Goal: Transaction & Acquisition: Subscribe to service/newsletter

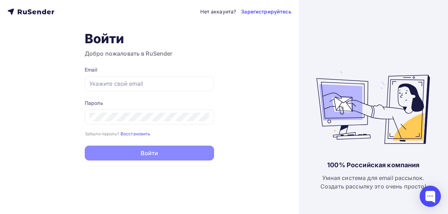
type input "[EMAIL_ADDRESS][DOMAIN_NAME]"
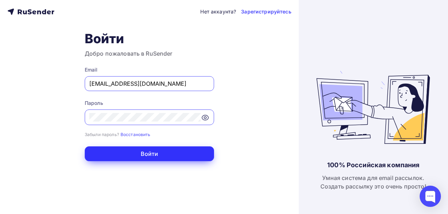
click at [155, 152] on button "Войти" at bounding box center [149, 153] width 129 height 15
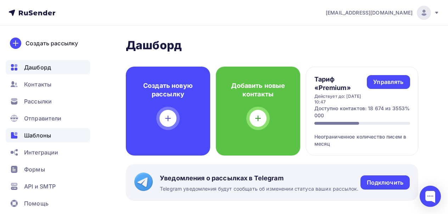
click at [37, 137] on span "Шаблоны" at bounding box center [37, 135] width 27 height 8
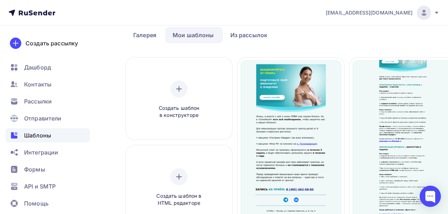
scroll to position [32, 0]
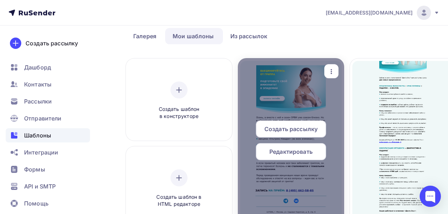
click at [332, 73] on icon "button" at bounding box center [331, 71] width 8 height 8
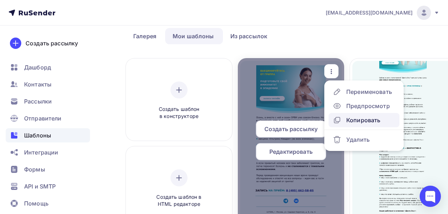
click at [337, 121] on icon at bounding box center [337, 119] width 4 height 4
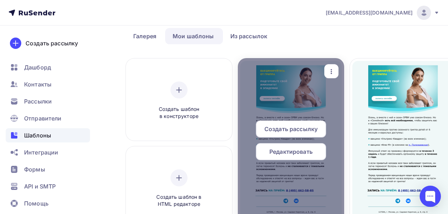
click at [334, 71] on icon "button" at bounding box center [331, 71] width 8 height 8
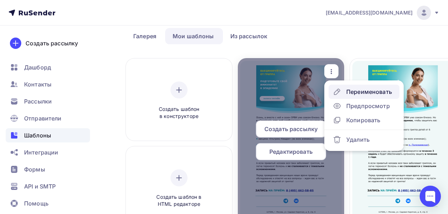
click at [349, 95] on div "Переименовать" at bounding box center [369, 91] width 46 height 8
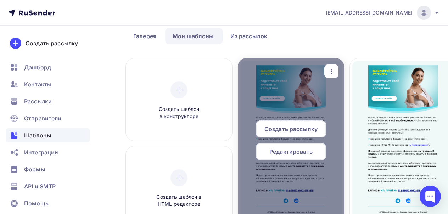
scroll to position [0, 18]
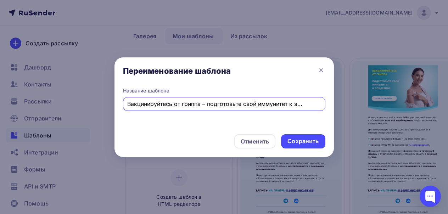
drag, startPoint x: 128, startPoint y: 103, endPoint x: 311, endPoint y: 109, distance: 182.8
click at [311, 109] on div "Copy: Вакцинируйтесь от гриппа – подготовьте свой иммунитет к эпидемии" at bounding box center [224, 104] width 202 height 14
type input "C"
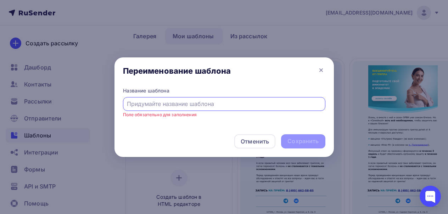
paste input "Как понять, что Вам пора на прием к трихологу?"
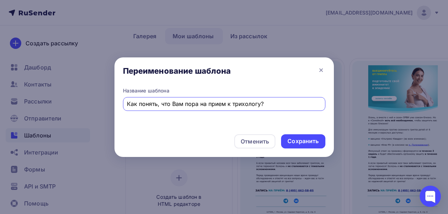
click at [176, 103] on input "Как понять, что Вам пора на прием к трихологу?" at bounding box center [224, 103] width 194 height 8
type input "Как понять, что Вам пора на прием к трихологу?"
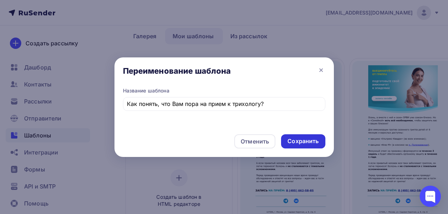
click at [301, 142] on div "Сохранить" at bounding box center [302, 141] width 31 height 8
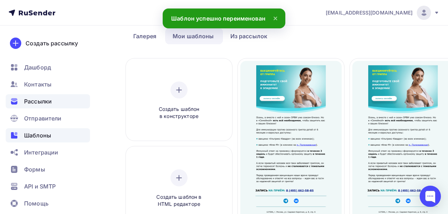
click at [38, 99] on span "Рассылки" at bounding box center [38, 101] width 28 height 8
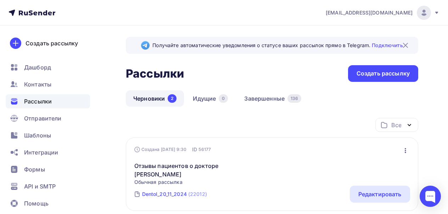
scroll to position [52, 0]
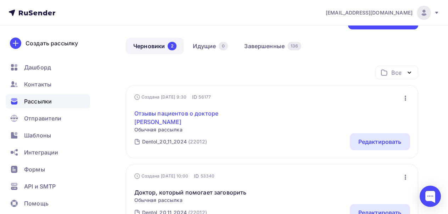
click at [194, 114] on link "Отзывы пациентов о докторе [PERSON_NAME]" at bounding box center [194, 117] width 121 height 17
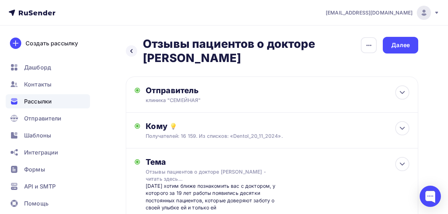
click at [31, 102] on span "Рассылки" at bounding box center [38, 101] width 28 height 8
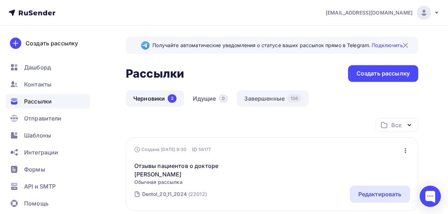
click at [267, 96] on link "Завершенные 136" at bounding box center [273, 98] width 72 height 16
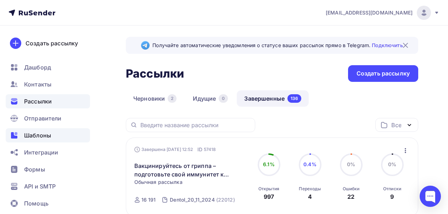
click at [24, 136] on span "Шаблоны" at bounding box center [37, 135] width 27 height 8
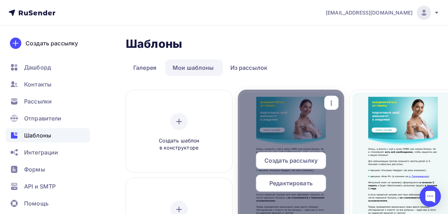
click at [278, 183] on span "Редактировать" at bounding box center [290, 183] width 43 height 8
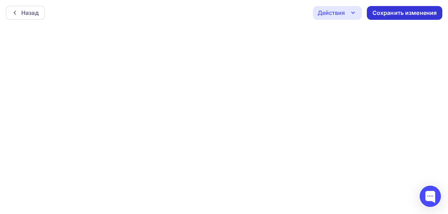
click at [388, 10] on div "Сохранить изменения" at bounding box center [404, 13] width 64 height 8
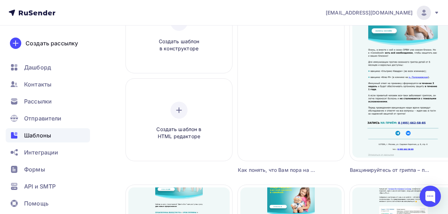
scroll to position [98, 0]
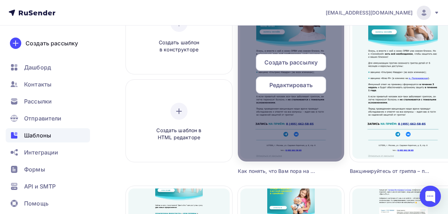
click at [289, 85] on span "Редактировать" at bounding box center [290, 85] width 43 height 8
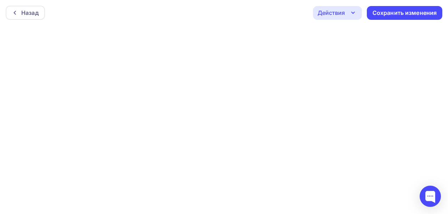
scroll to position [2, 0]
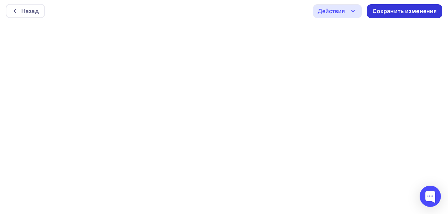
click at [398, 14] on div "Сохранить изменения" at bounding box center [404, 11] width 64 height 8
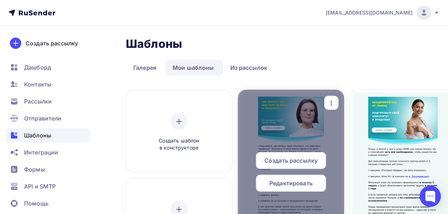
click at [292, 182] on span "Редактировать" at bounding box center [290, 183] width 43 height 8
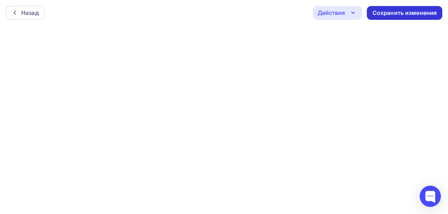
click at [424, 10] on div "Сохранить изменения" at bounding box center [404, 13] width 64 height 8
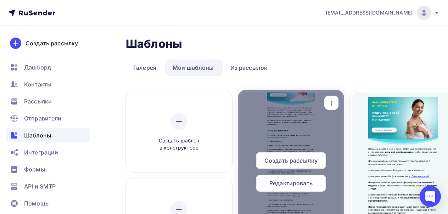
click at [296, 161] on span "Создать рассылку" at bounding box center [290, 160] width 53 height 8
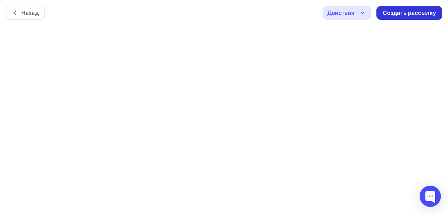
click at [427, 15] on div "Создать рассылку" at bounding box center [408, 13] width 53 height 8
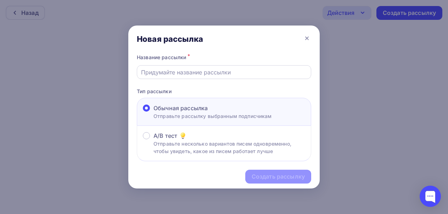
click at [240, 71] on input "text" at bounding box center [224, 72] width 166 height 8
paste input "Как понять, что Вам пора на прием к трихологу?"
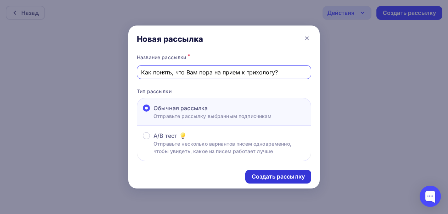
type input "Как понять, что Вам пора на прием к трихологу?"
click at [266, 175] on div "Создать рассылку" at bounding box center [277, 176] width 53 height 8
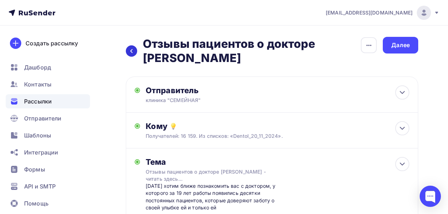
click at [132, 50] on icon at bounding box center [132, 51] width 6 height 6
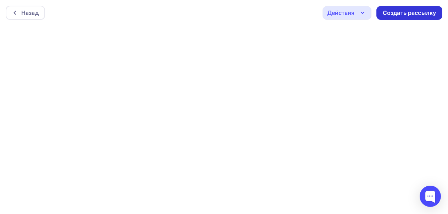
click at [412, 10] on div "Создать рассылку" at bounding box center [408, 13] width 53 height 8
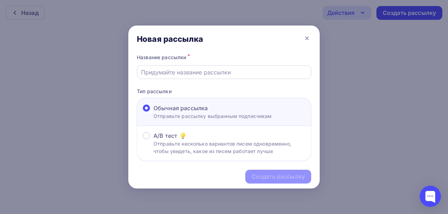
click at [254, 72] on input "text" at bounding box center [224, 72] width 166 height 8
paste input "Как понять, что Вам пора на прием к трихологу?"
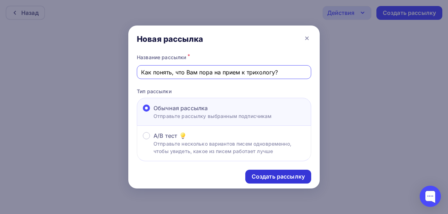
type input "Как понять, что Вам пора на прием к трихологу?"
click at [287, 175] on div "Создать рассылку" at bounding box center [277, 176] width 53 height 8
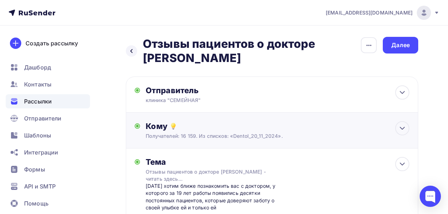
click at [286, 136] on div "Получателей: 16 159. Из списков: «Dentol_20_11_2024»." at bounding box center [264, 135] width 237 height 7
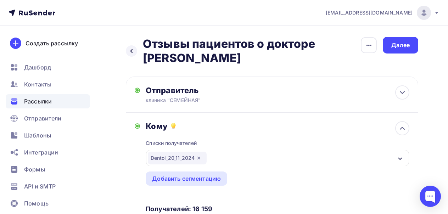
click at [201, 157] on icon "button" at bounding box center [199, 158] width 6 height 6
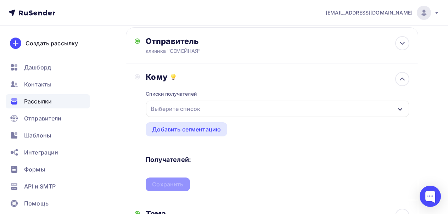
scroll to position [46, 0]
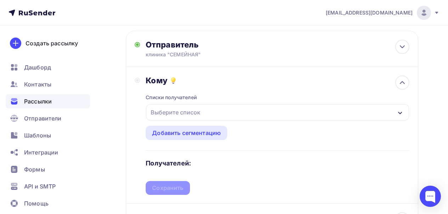
click at [223, 116] on div "Выберите список" at bounding box center [277, 112] width 263 height 16
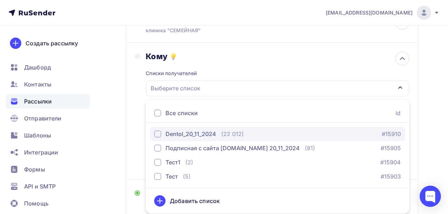
click at [201, 133] on div "Dentol_20_11_2024" at bounding box center [190, 134] width 51 height 8
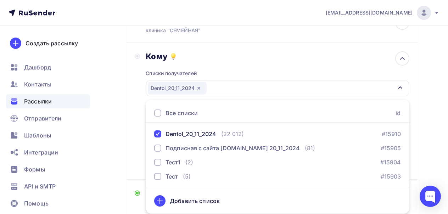
click at [134, 158] on div "Кому Списки получателей Dentol_20_11_2024 Все списки id Dentol_20_11_2024 (22 0…" at bounding box center [272, 111] width 292 height 137
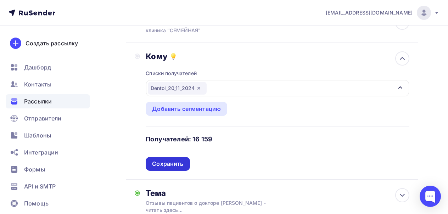
click at [158, 165] on div "Сохранить" at bounding box center [167, 164] width 31 height 8
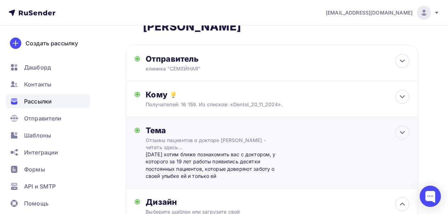
scroll to position [0, 0]
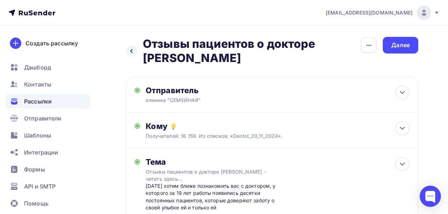
click at [40, 102] on span "Рассылки" at bounding box center [38, 101] width 28 height 8
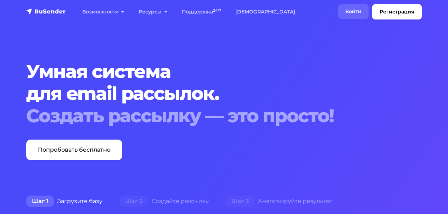
click at [349, 11] on link "Войти" at bounding box center [353, 11] width 30 height 15
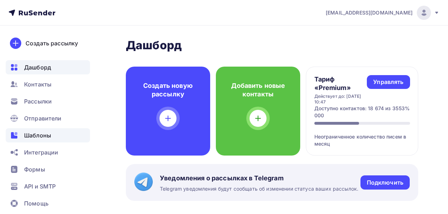
click at [43, 136] on span "Шаблоны" at bounding box center [37, 135] width 27 height 8
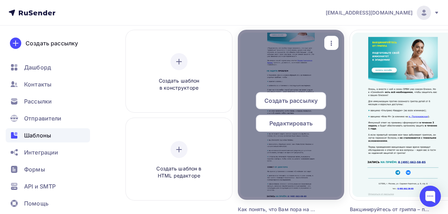
scroll to position [58, 0]
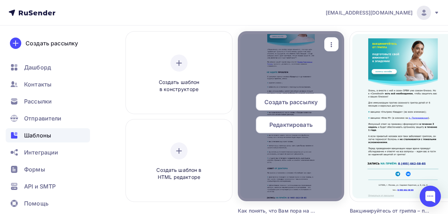
click at [295, 103] on span "Создать рассылку" at bounding box center [290, 102] width 53 height 8
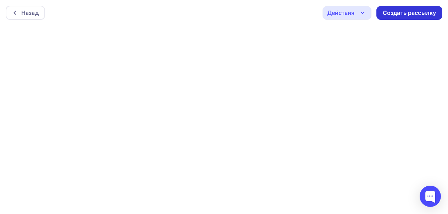
click at [392, 15] on div "Создать рассылку" at bounding box center [408, 13] width 53 height 8
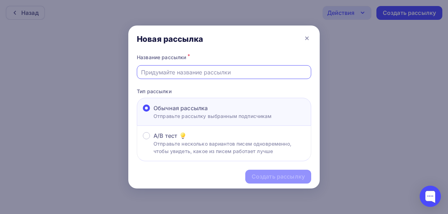
click at [226, 72] on input "text" at bounding box center [224, 72] width 166 height 8
paste input "Как понять, что Вам пора на прием к трихологу?"
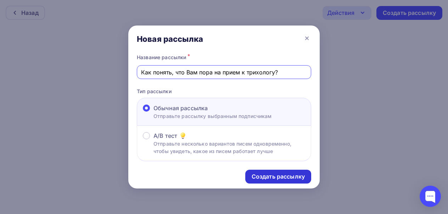
type input "Как понять, что Вам пора на прием к трихологу?"
click at [263, 175] on div "Создать рассылку" at bounding box center [277, 176] width 53 height 8
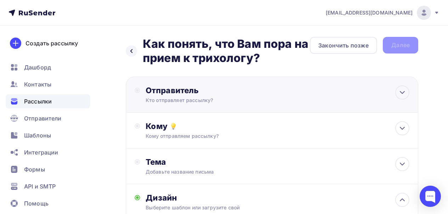
click at [275, 92] on div "Отправитель" at bounding box center [222, 90] width 153 height 10
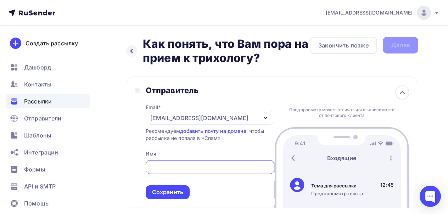
click at [215, 119] on div "[EMAIL_ADDRESS][DOMAIN_NAME]" at bounding box center [210, 118] width 129 height 14
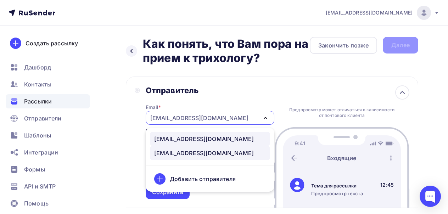
click at [198, 135] on div "[EMAIL_ADDRESS][DOMAIN_NAME]" at bounding box center [203, 139] width 99 height 8
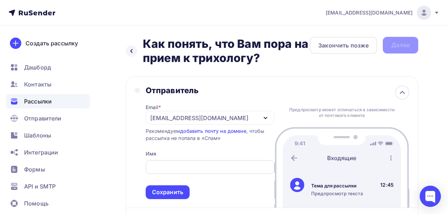
click at [158, 170] on input "text" at bounding box center [209, 167] width 120 height 8
type input "r"
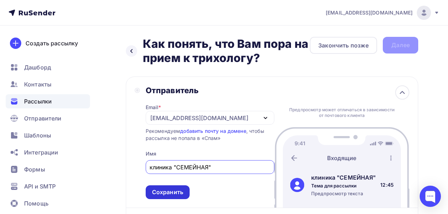
type input "клиника "СЕМЕЙНАЯ""
click at [165, 194] on div "Сохранить" at bounding box center [167, 192] width 31 height 8
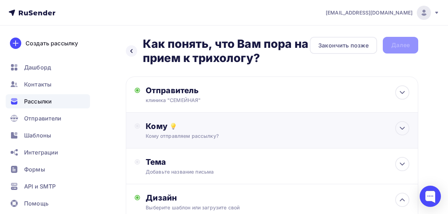
click at [209, 141] on div "Кому Кому отправляем рассылку? Списки получателей Выберите список Все списки id…" at bounding box center [272, 131] width 292 height 36
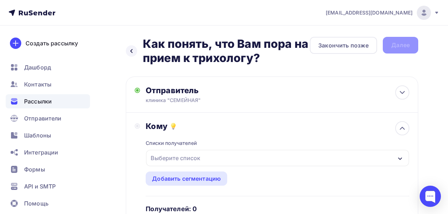
click at [192, 159] on div "Выберите список" at bounding box center [175, 158] width 55 height 13
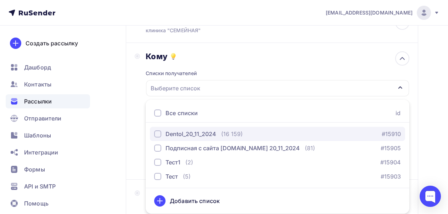
click at [198, 137] on div "Dentol_20_11_2024" at bounding box center [190, 134] width 51 height 8
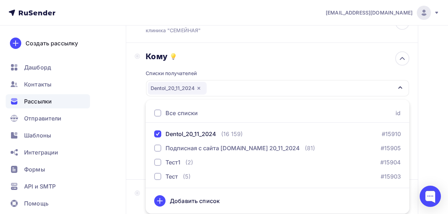
click at [112, 137] on div "Назад Как понять, что Вам пора на прием к трихологу? Как понять, что Вам пора н…" at bounding box center [224, 204] width 448 height 497
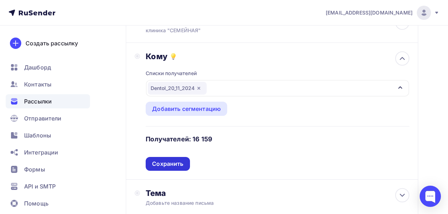
click at [167, 165] on div "Сохранить" at bounding box center [167, 164] width 31 height 8
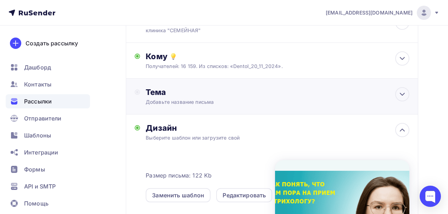
click at [222, 103] on div "Добавьте название письма" at bounding box center [209, 101] width 126 height 7
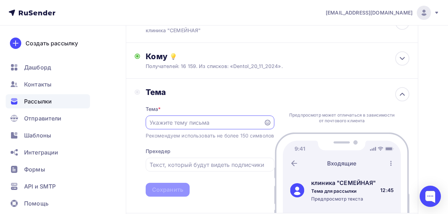
scroll to position [0, 0]
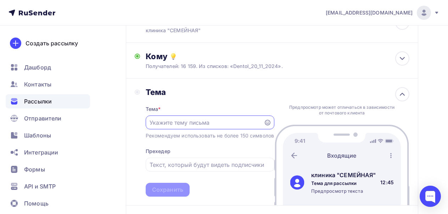
paste input "Как понять, что Вам пора на прием к трихологу?"
click at [171, 123] on input "Как понять, что Вам пора на прием к трихологу?" at bounding box center [204, 122] width 110 height 8
drag, startPoint x: 180, startPoint y: 122, endPoint x: 170, endPoint y: 122, distance: 10.3
click at [169, 122] on input "Как понять, что Вам пора на прием к трихологу?" at bounding box center [204, 122] width 110 height 8
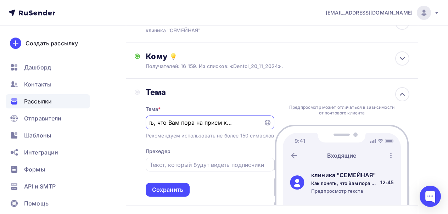
click at [171, 122] on input "Как понять, что Вам пора на прием к трихологу?" at bounding box center [204, 122] width 110 height 8
type input "Как понять, что Вам пора на прием к трихологу?"
click at [311, 57] on div "Кому" at bounding box center [277, 56] width 263 height 10
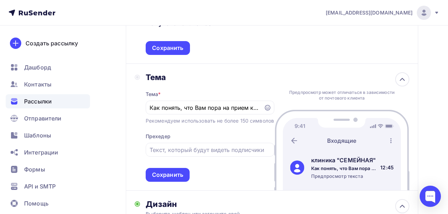
scroll to position [190, 0]
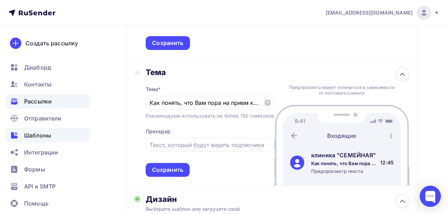
click at [39, 137] on span "Шаблоны" at bounding box center [37, 135] width 27 height 8
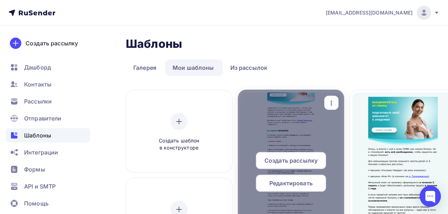
click at [280, 181] on span "Редактировать" at bounding box center [290, 183] width 43 height 8
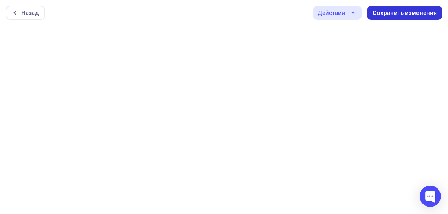
click at [377, 11] on div "Сохранить изменения" at bounding box center [404, 13] width 64 height 8
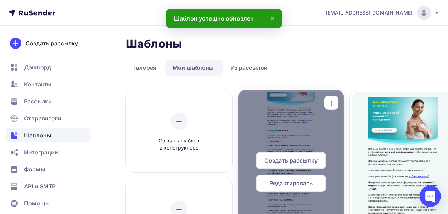
click at [303, 162] on span "Создать рассылку" at bounding box center [290, 160] width 53 height 8
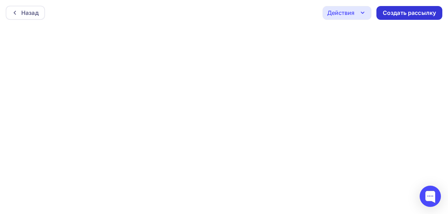
click at [392, 15] on div "Создать рассылку" at bounding box center [408, 13] width 53 height 8
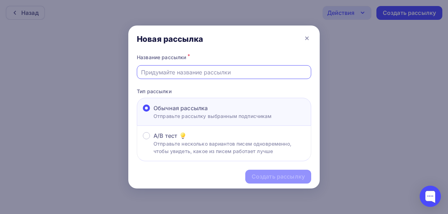
click at [227, 69] on input "text" at bounding box center [224, 72] width 166 height 8
paste input "Как понять, что Вам пора на прием к трихологу?"
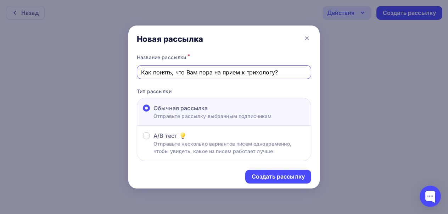
drag, startPoint x: 197, startPoint y: 72, endPoint x: 186, endPoint y: 72, distance: 10.6
click at [186, 72] on input "Как понять, что Вам пора на прием к трихологу?" at bounding box center [224, 72] width 166 height 8
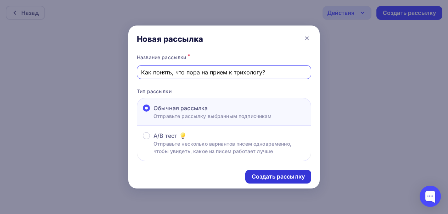
type input "Как понять, что пора на прием к трихологу?"
click at [277, 180] on div "Создать рассылку" at bounding box center [277, 176] width 53 height 8
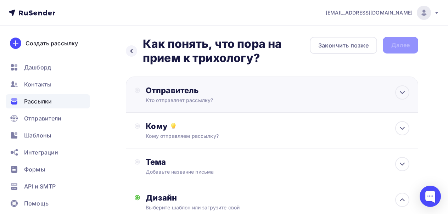
click at [265, 103] on div "Кто отправляет рассылку?" at bounding box center [215, 100] width 138 height 7
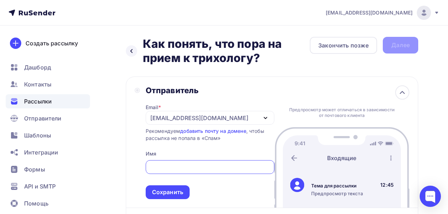
click at [214, 123] on div "[EMAIL_ADDRESS][DOMAIN_NAME]" at bounding box center [210, 118] width 129 height 14
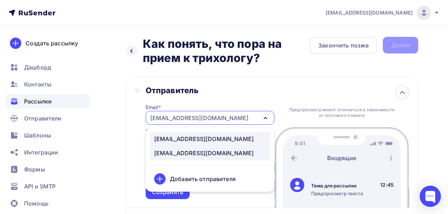
click at [199, 139] on div "[EMAIL_ADDRESS][DOMAIN_NAME]" at bounding box center [203, 139] width 99 height 8
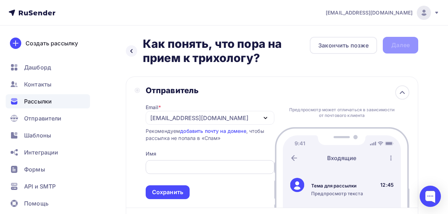
click at [177, 171] on input "text" at bounding box center [209, 167] width 120 height 8
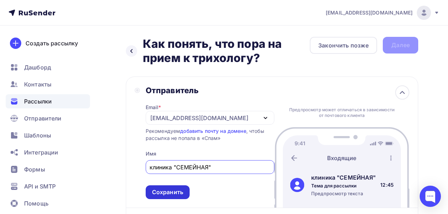
type input "клиника "СЕМЕЙНАЯ""
click at [171, 190] on div "Сохранить" at bounding box center [167, 192] width 31 height 8
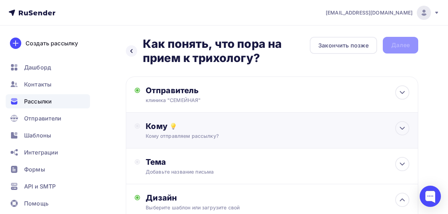
click at [266, 126] on div "Кому" at bounding box center [277, 126] width 263 height 10
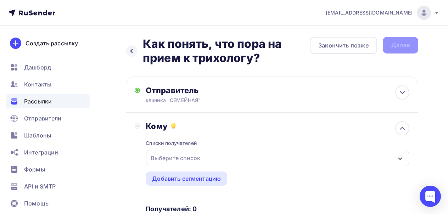
click at [210, 161] on div "Выберите список" at bounding box center [277, 158] width 263 height 16
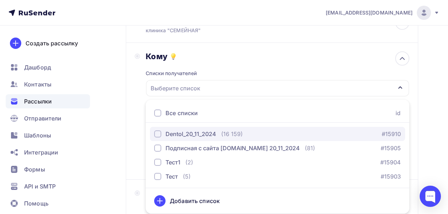
click at [213, 138] on div "Dentol_20_11_2024" at bounding box center [190, 134] width 51 height 8
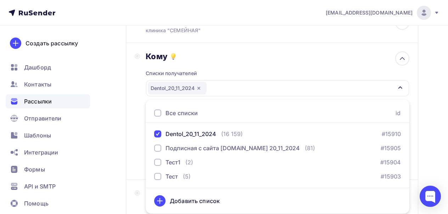
click at [105, 138] on div "Назад Как понять, что пора на прием к трихологу? Как понять, что пора на прием …" at bounding box center [224, 204] width 448 height 497
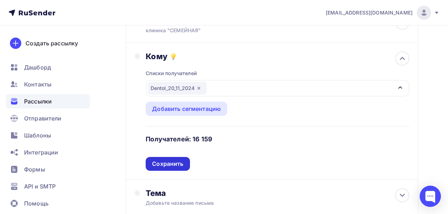
click at [180, 160] on div "Сохранить" at bounding box center [168, 164] width 44 height 14
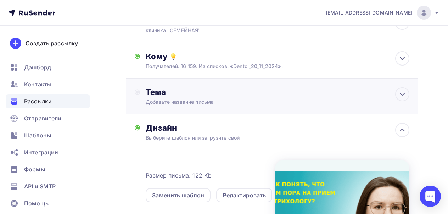
click at [216, 91] on div "Тема" at bounding box center [216, 92] width 140 height 10
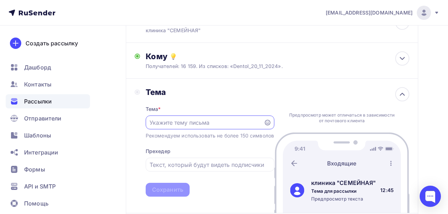
scroll to position [0, 0]
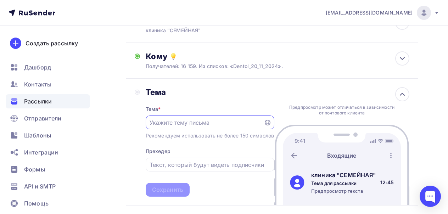
paste input "Как понять, что Вам пора на прием к трихологу?"
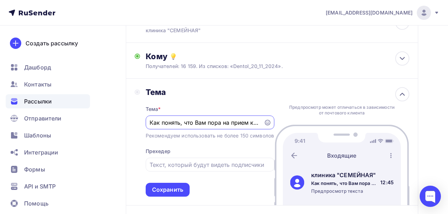
scroll to position [0, 27]
drag, startPoint x: 179, startPoint y: 123, endPoint x: 168, endPoint y: 123, distance: 11.3
click at [167, 123] on input "Как понять, что Вам пора на прием к трихологу?" at bounding box center [204, 122] width 110 height 8
type input "Как понять, что пора на прием к трихологу?"
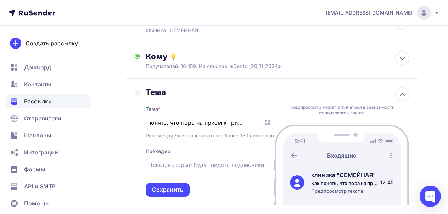
click at [141, 147] on div "Тема Тема * Как понять, что пора на прием к трихологу? Рекомендуем использовать…" at bounding box center [204, 141] width 139 height 109
click at [195, 169] on input "text" at bounding box center [209, 164] width 120 height 8
paste input "На вопрос нашего пациента отвечает Мария Дмитриевна Титова, трихолог, дерматоло…"
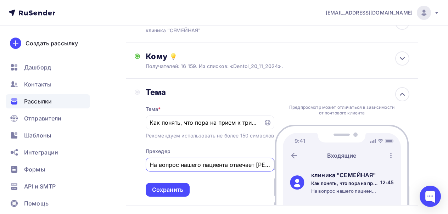
scroll to position [0, 227]
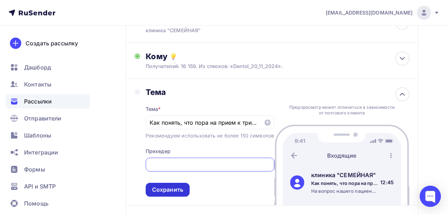
type input "На вопрос нашего пациента отвечает Мария Дмитриевна Титова, трихолог, дерматоло…"
click at [182, 194] on div "Сохранить" at bounding box center [167, 190] width 31 height 8
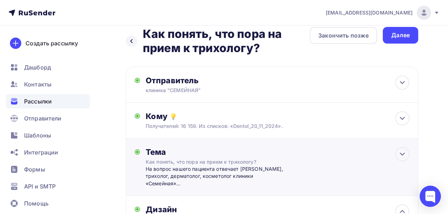
scroll to position [0, 0]
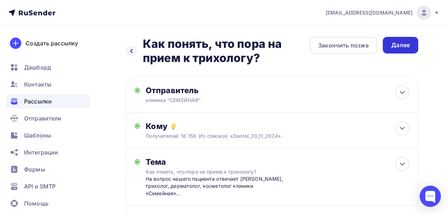
click at [401, 47] on div "Далее" at bounding box center [400, 45] width 18 height 8
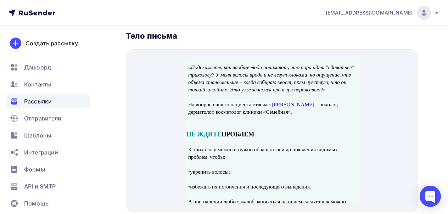
scroll to position [129, 0]
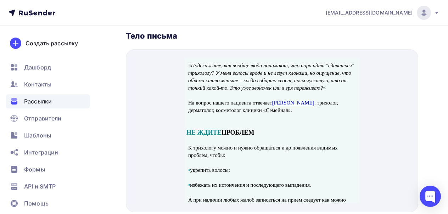
drag, startPoint x: 141, startPoint y: 51, endPoint x: 366, endPoint y: 6, distance: 229.8
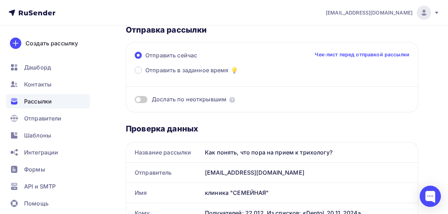
scroll to position [0, 0]
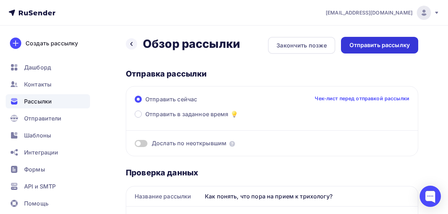
click at [374, 51] on div "Отправить рассылку" at bounding box center [379, 45] width 77 height 17
